Goal: Use online tool/utility: Utilize a website feature to perform a specific function

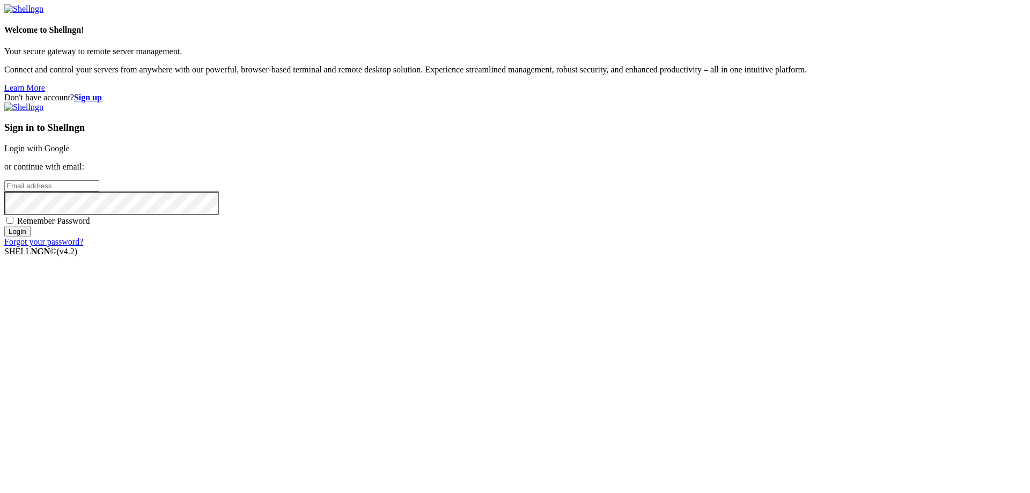
click at [70, 153] on link "Login with Google" at bounding box center [36, 148] width 65 height 9
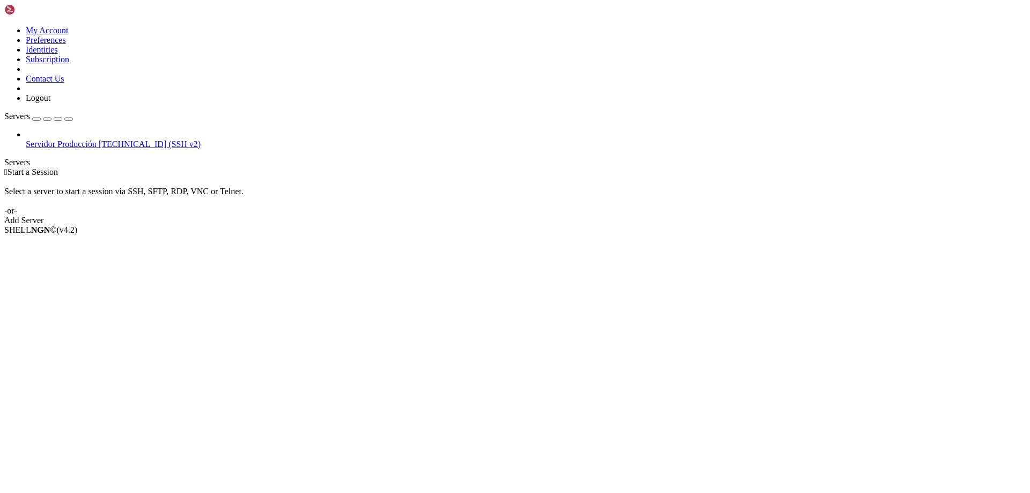
click at [593, 216] on link "Add Server" at bounding box center [514, 221] width 1021 height 10
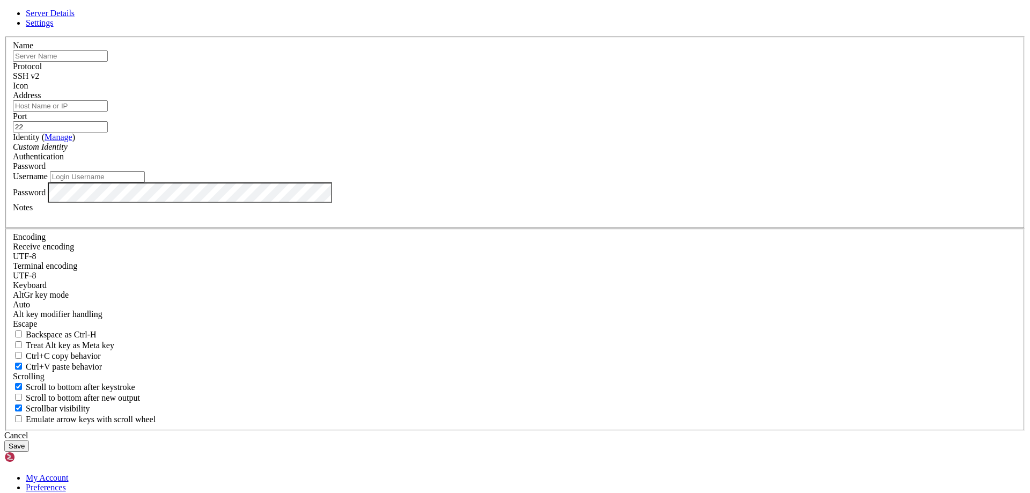
click at [587, 431] on div "Cancel" at bounding box center [514, 436] width 1021 height 10
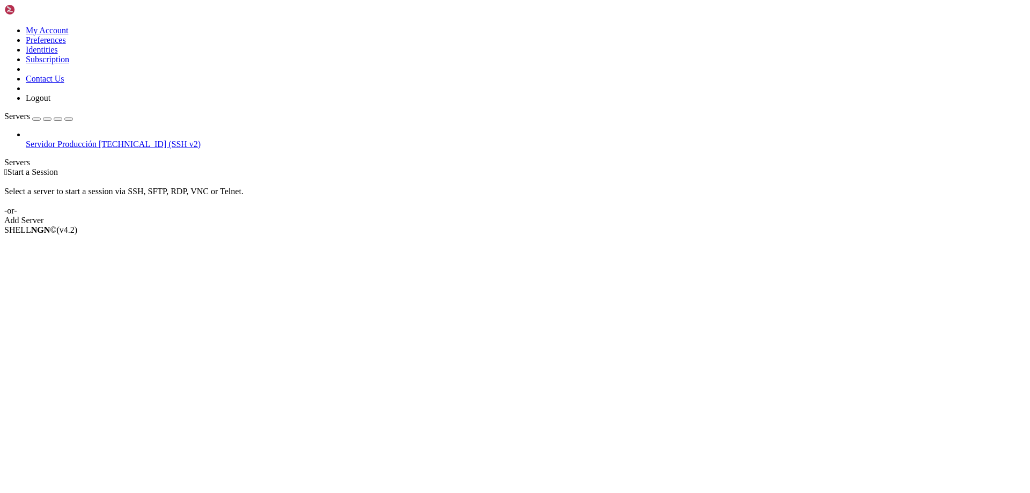
click at [99, 139] on span "[TECHNICAL_ID] (SSH v2)" at bounding box center [150, 143] width 102 height 9
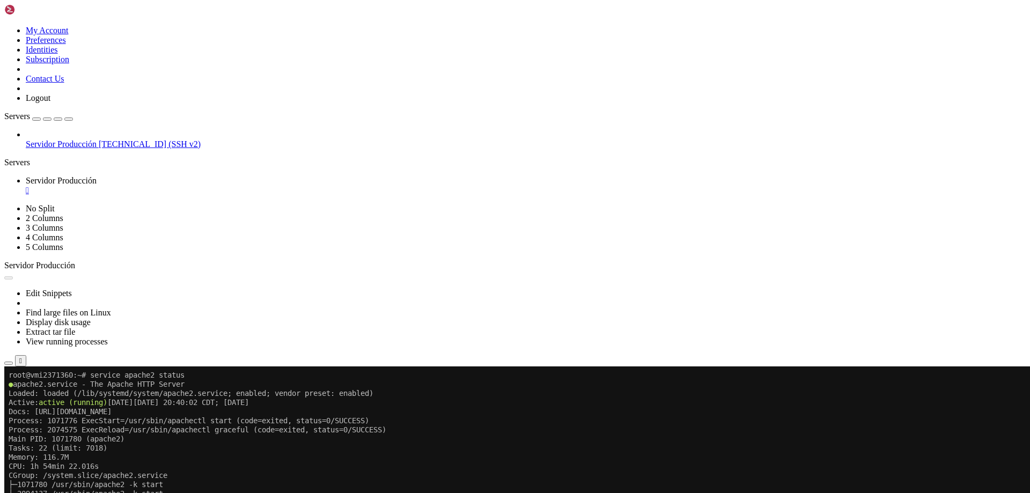
scroll to position [438, 0]
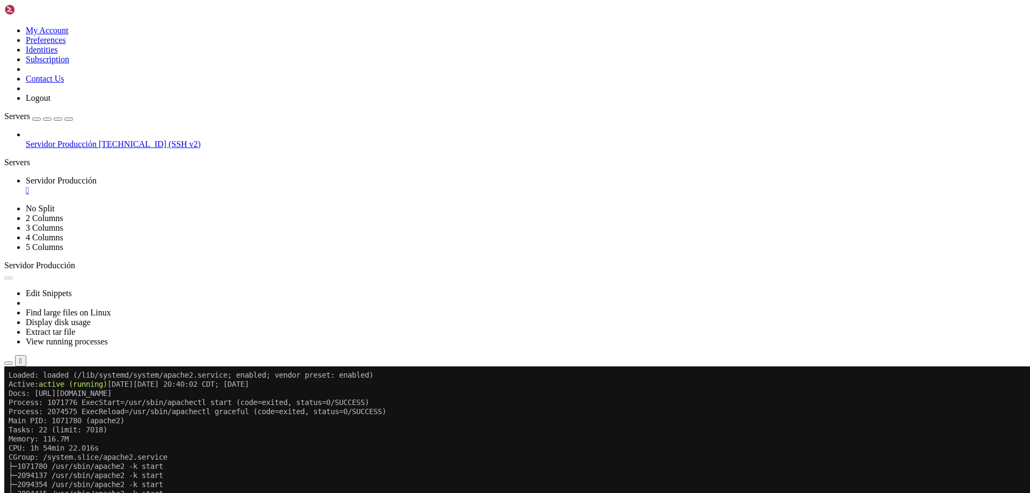
click at [47, 396] on button "Reconnect" at bounding box center [25, 401] width 43 height 11
